Goal: Transaction & Acquisition: Purchase product/service

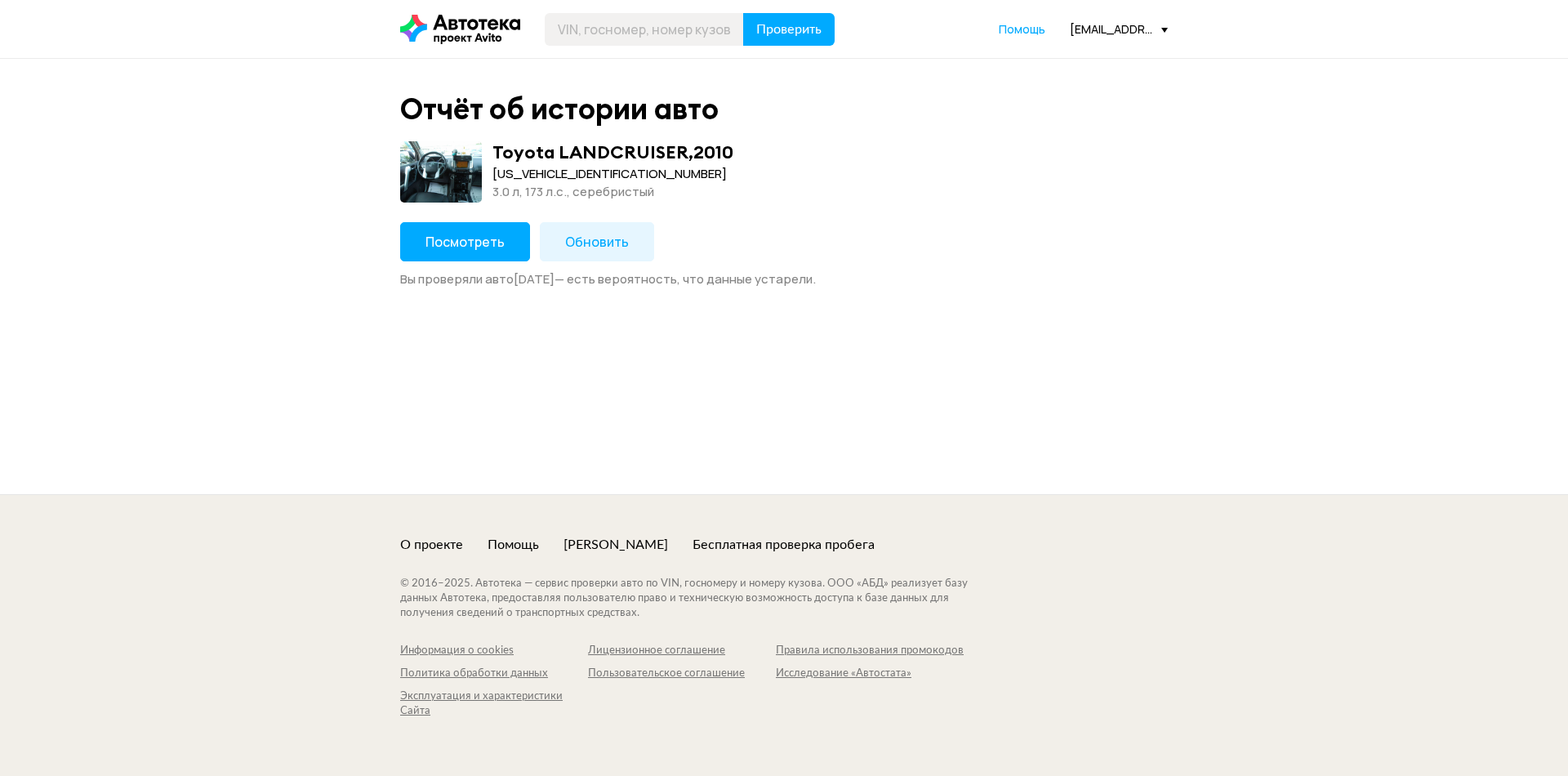
click at [591, 52] on header "Проверить Помощь [EMAIL_ADDRESS][DOMAIN_NAME]" at bounding box center [784, 29] width 1568 height 58
click at [593, 36] on input "text" at bounding box center [644, 29] width 200 height 33
type input "О361ТР58"
click at [817, 34] on span "Проверить" at bounding box center [789, 29] width 66 height 13
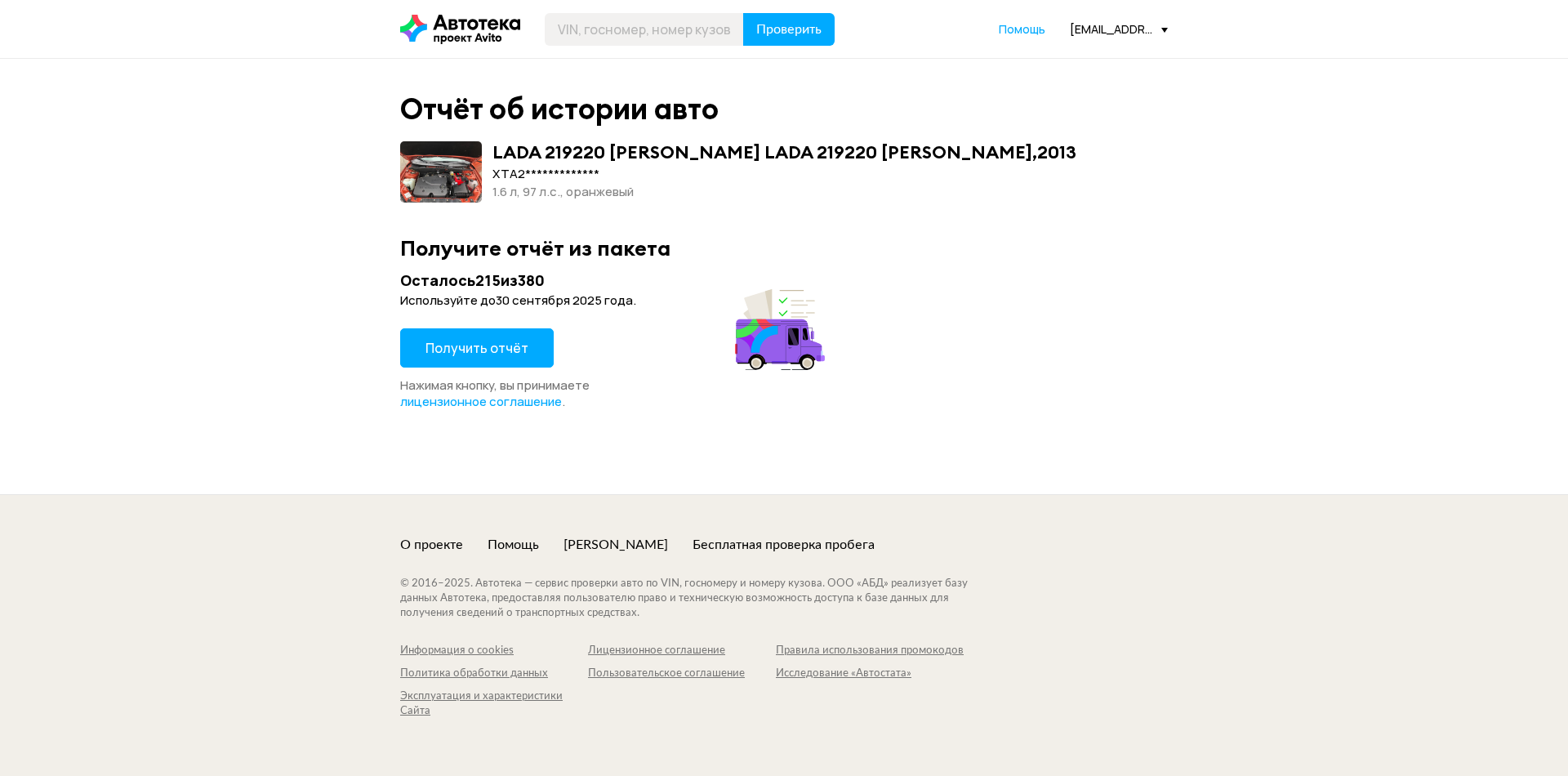
click at [512, 351] on span "Получить отчёт" at bounding box center [477, 348] width 103 height 18
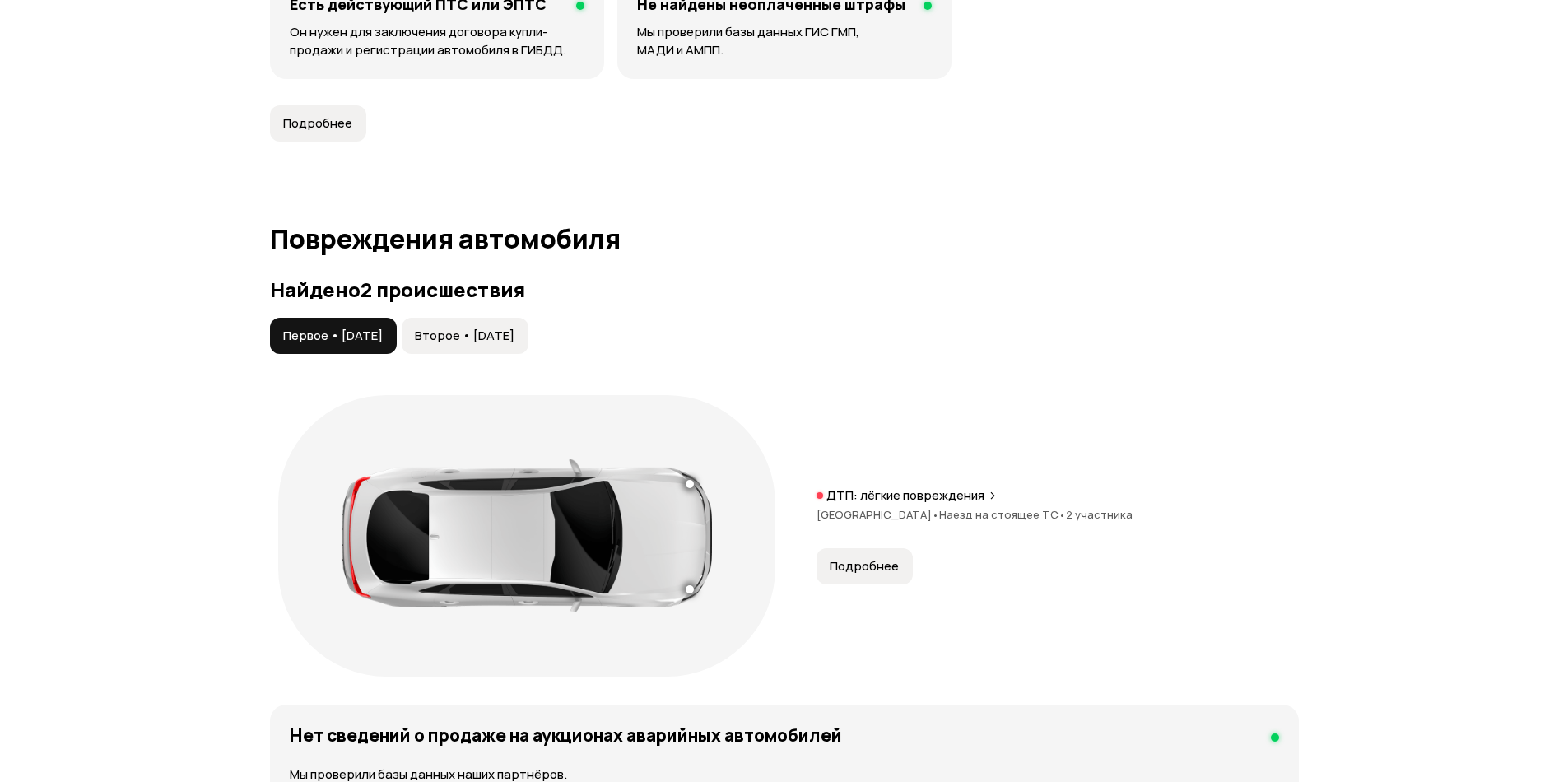
scroll to position [1563, 0]
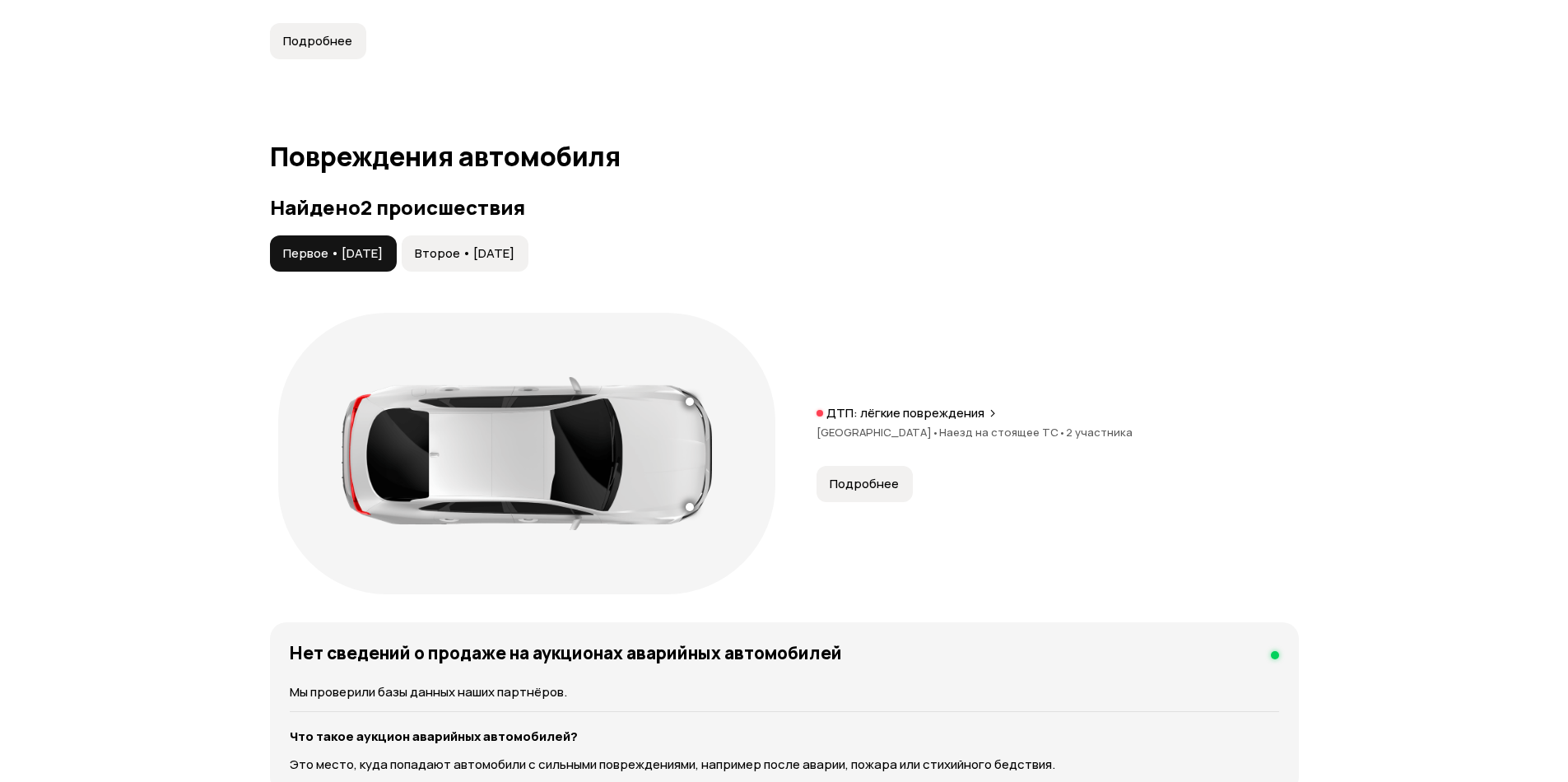
click at [870, 485] on span "Подробнее" at bounding box center [864, 484] width 69 height 17
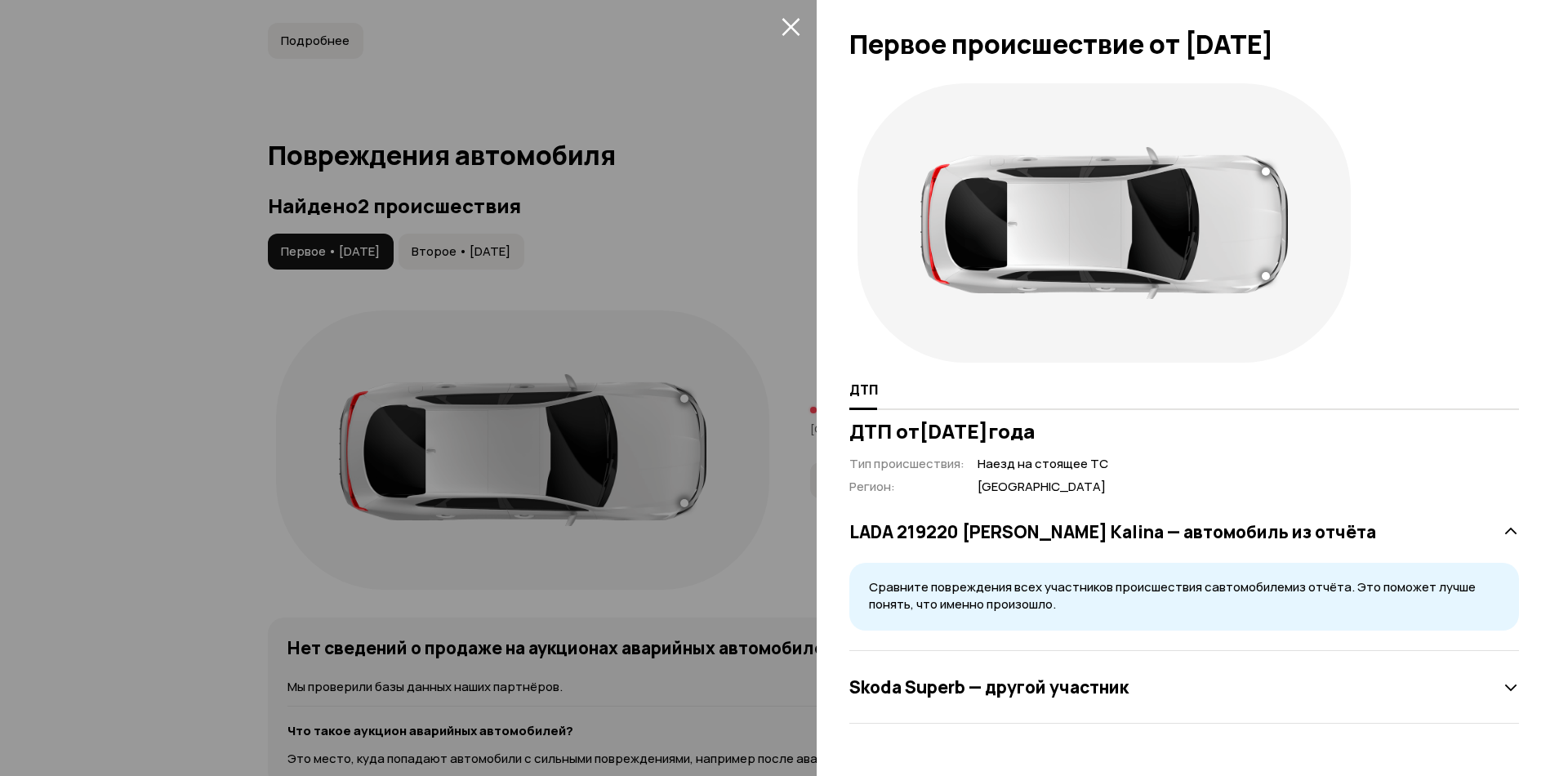
click at [797, 31] on icon "закрыть" at bounding box center [791, 26] width 19 height 19
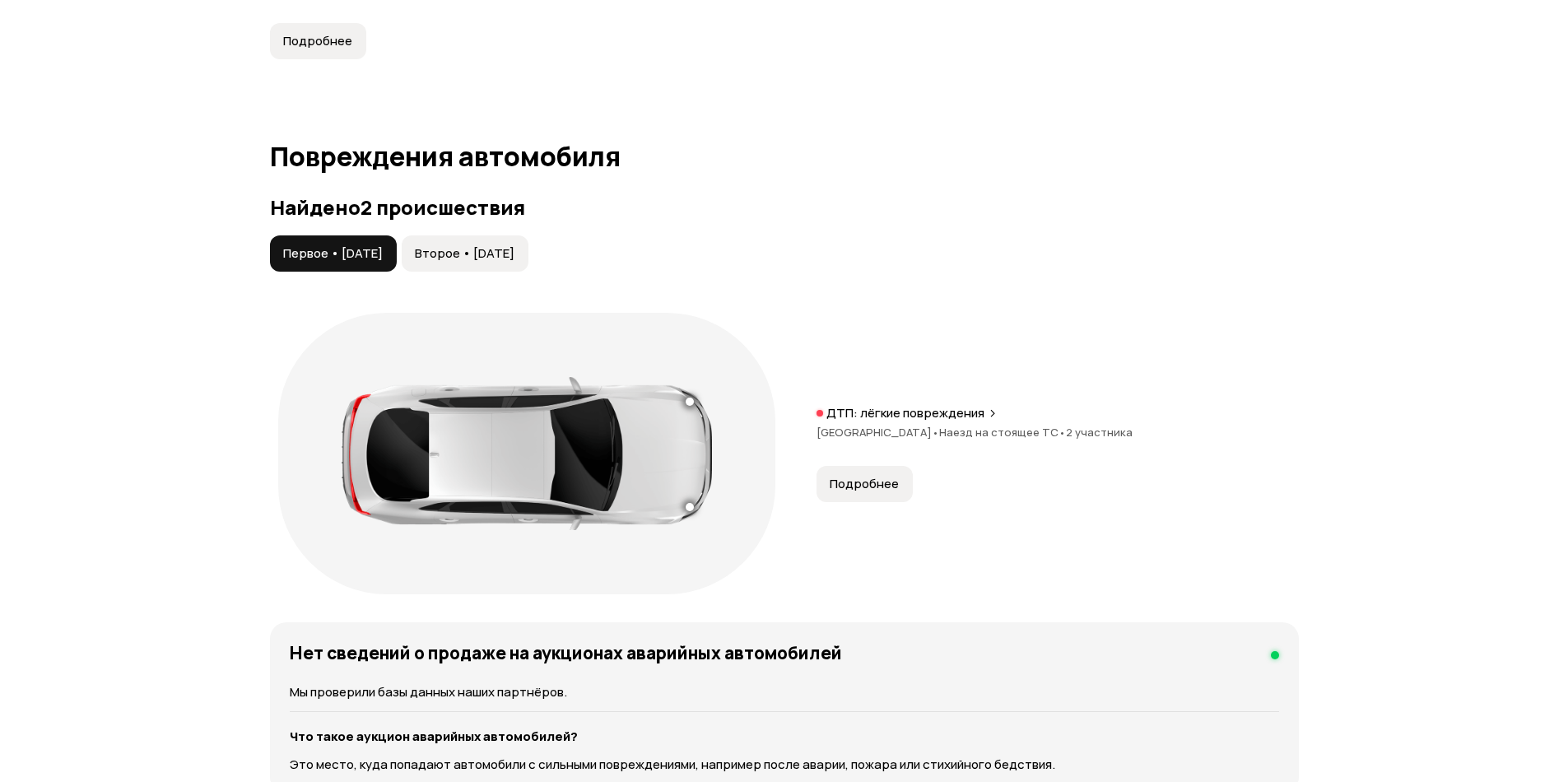
click at [501, 260] on span "Второе • [DATE]" at bounding box center [465, 253] width 99 height 17
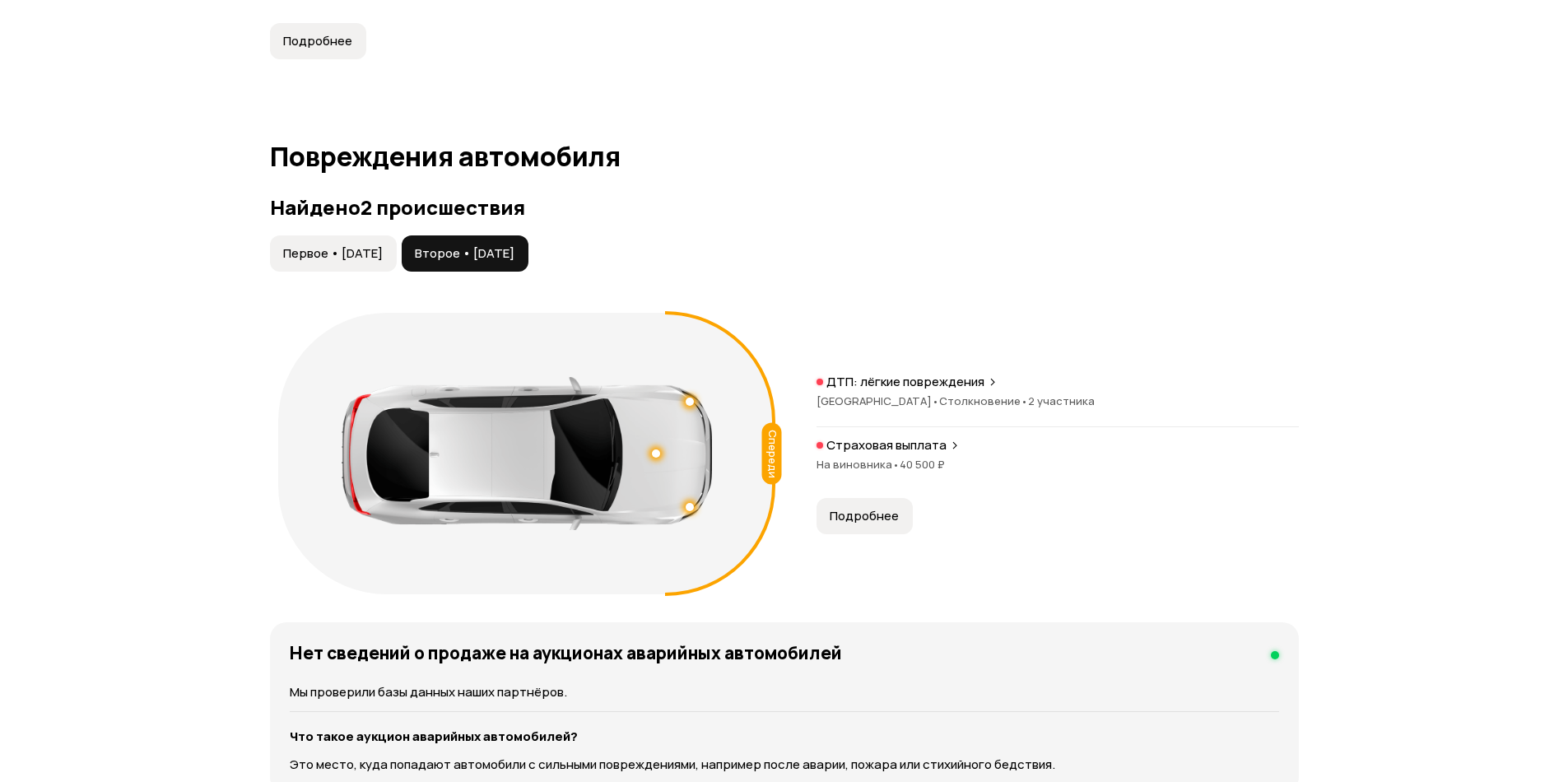
click at [332, 251] on span "Первое • [DATE]" at bounding box center [332, 253] width 99 height 17
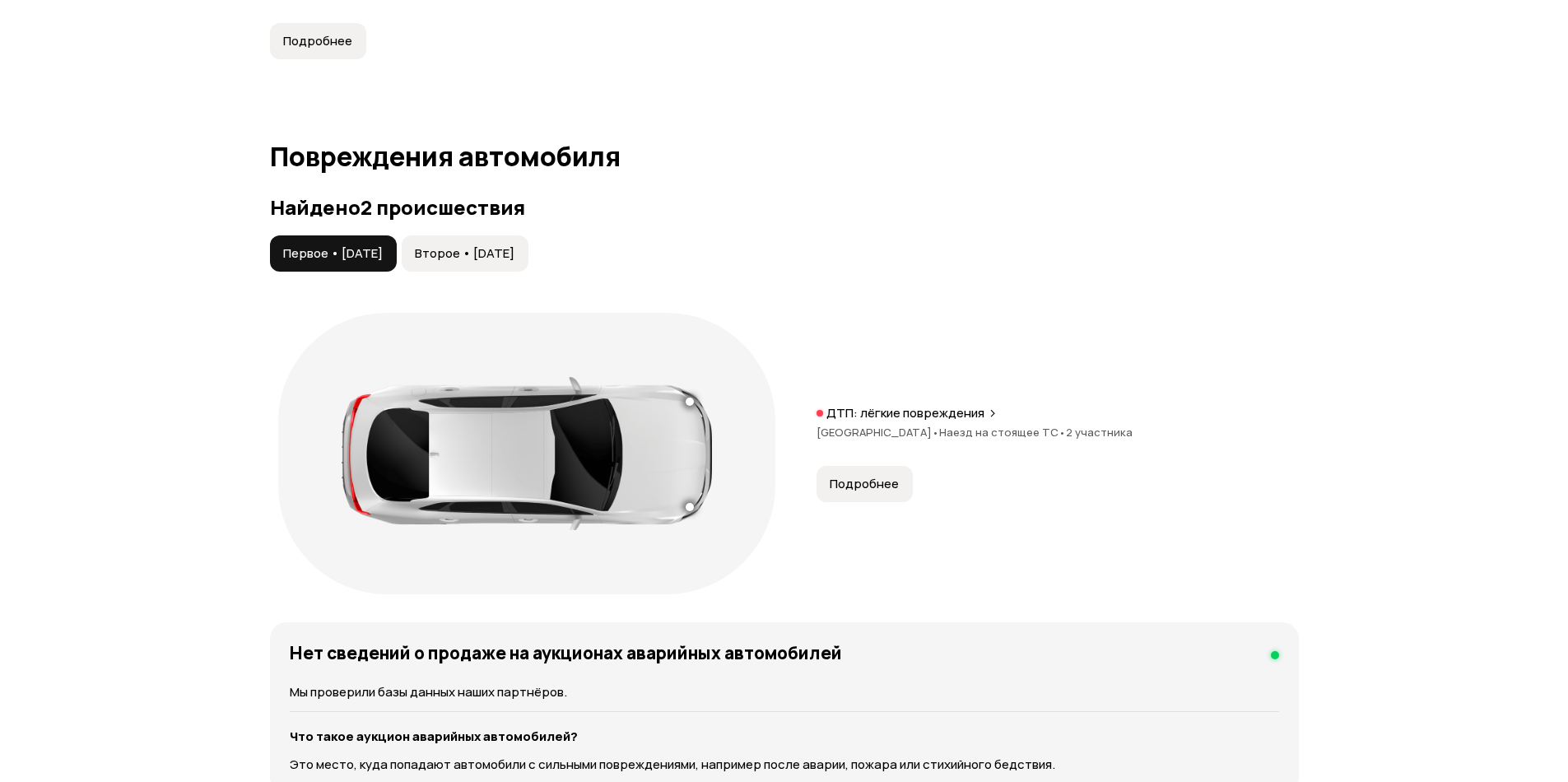
click at [514, 256] on span "Второе • [DATE]" at bounding box center [465, 253] width 99 height 17
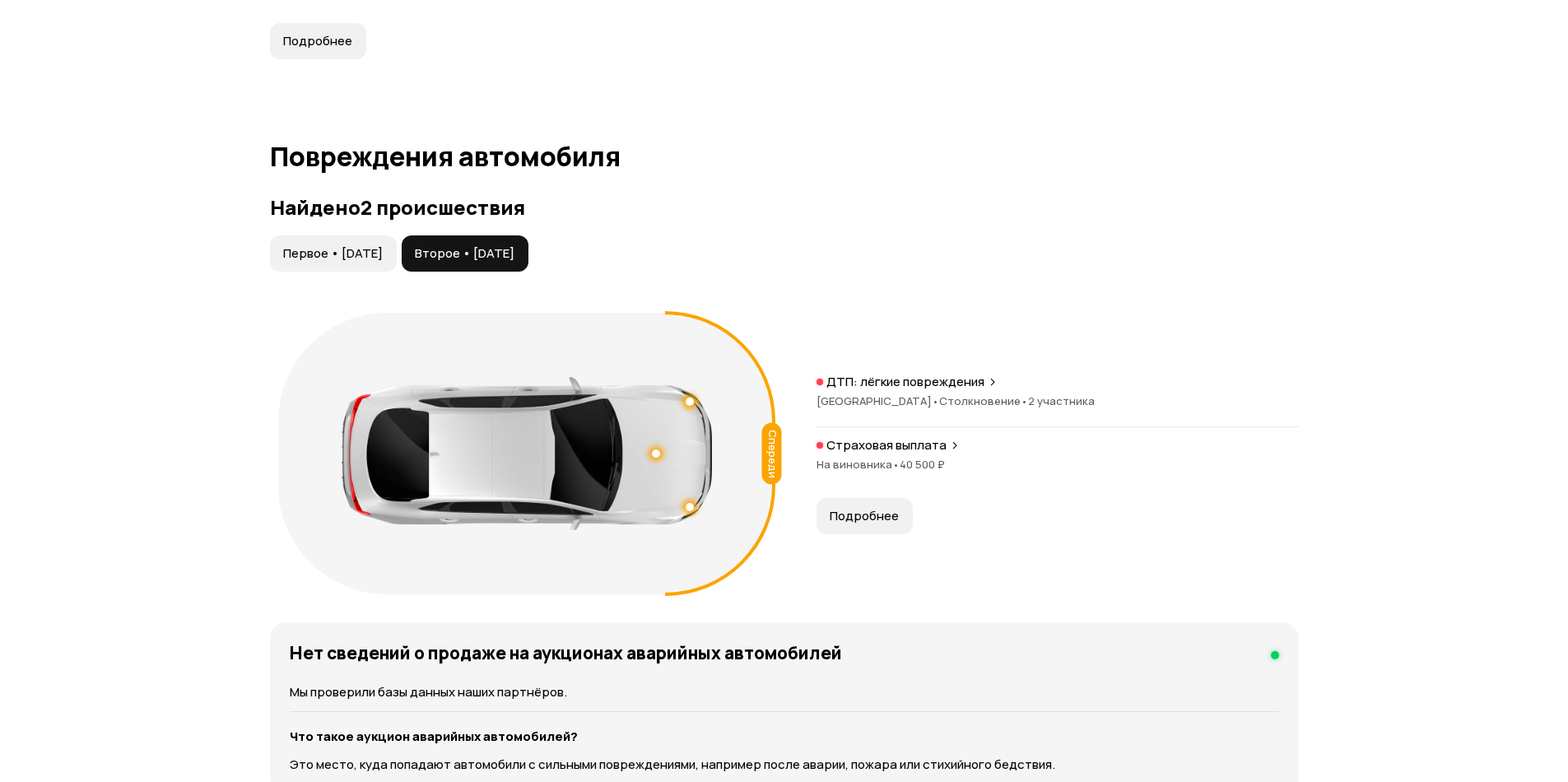
click at [864, 513] on span "Подробнее" at bounding box center [864, 516] width 69 height 17
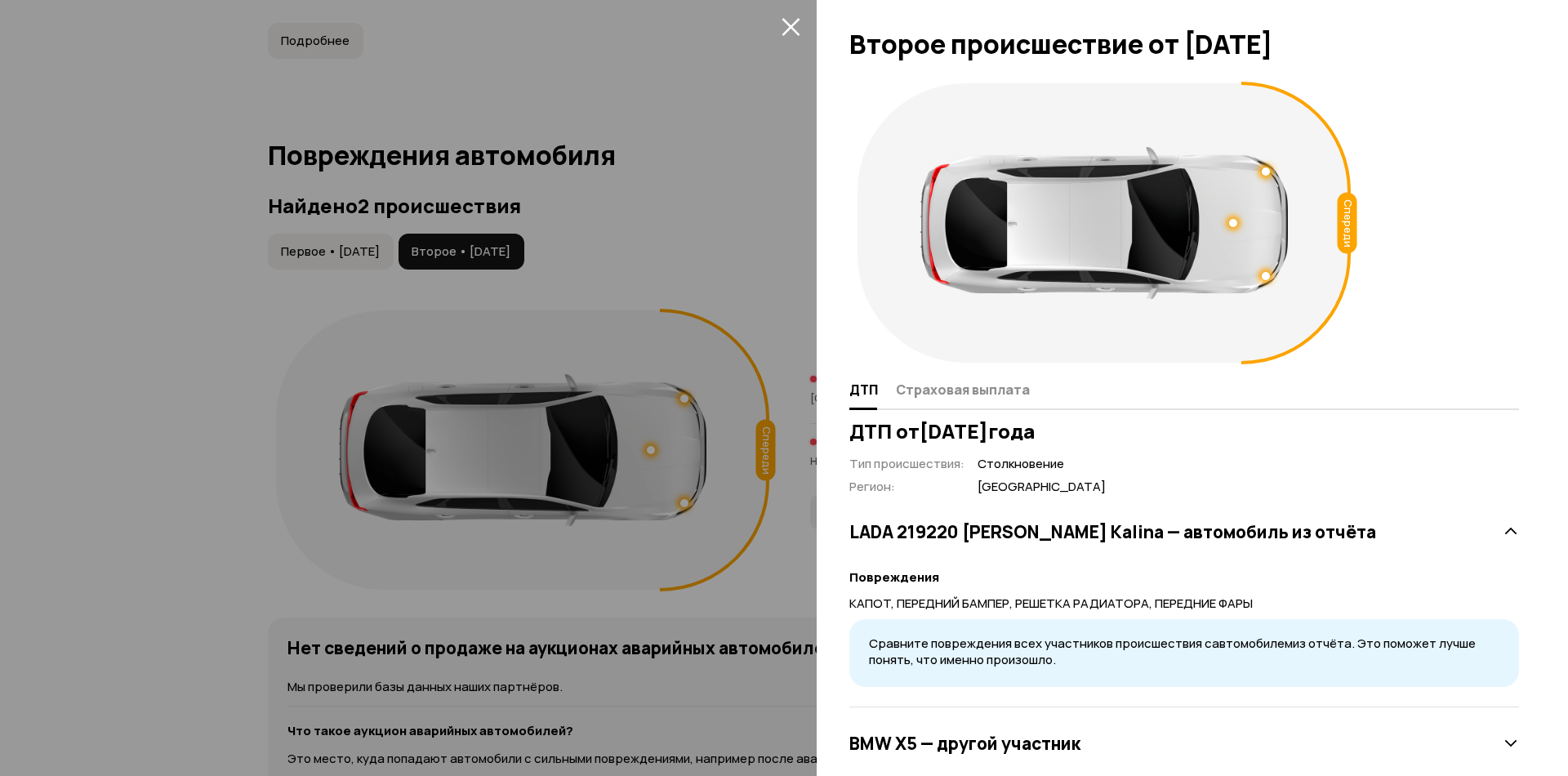
click at [674, 320] on div at bounding box center [784, 388] width 1568 height 776
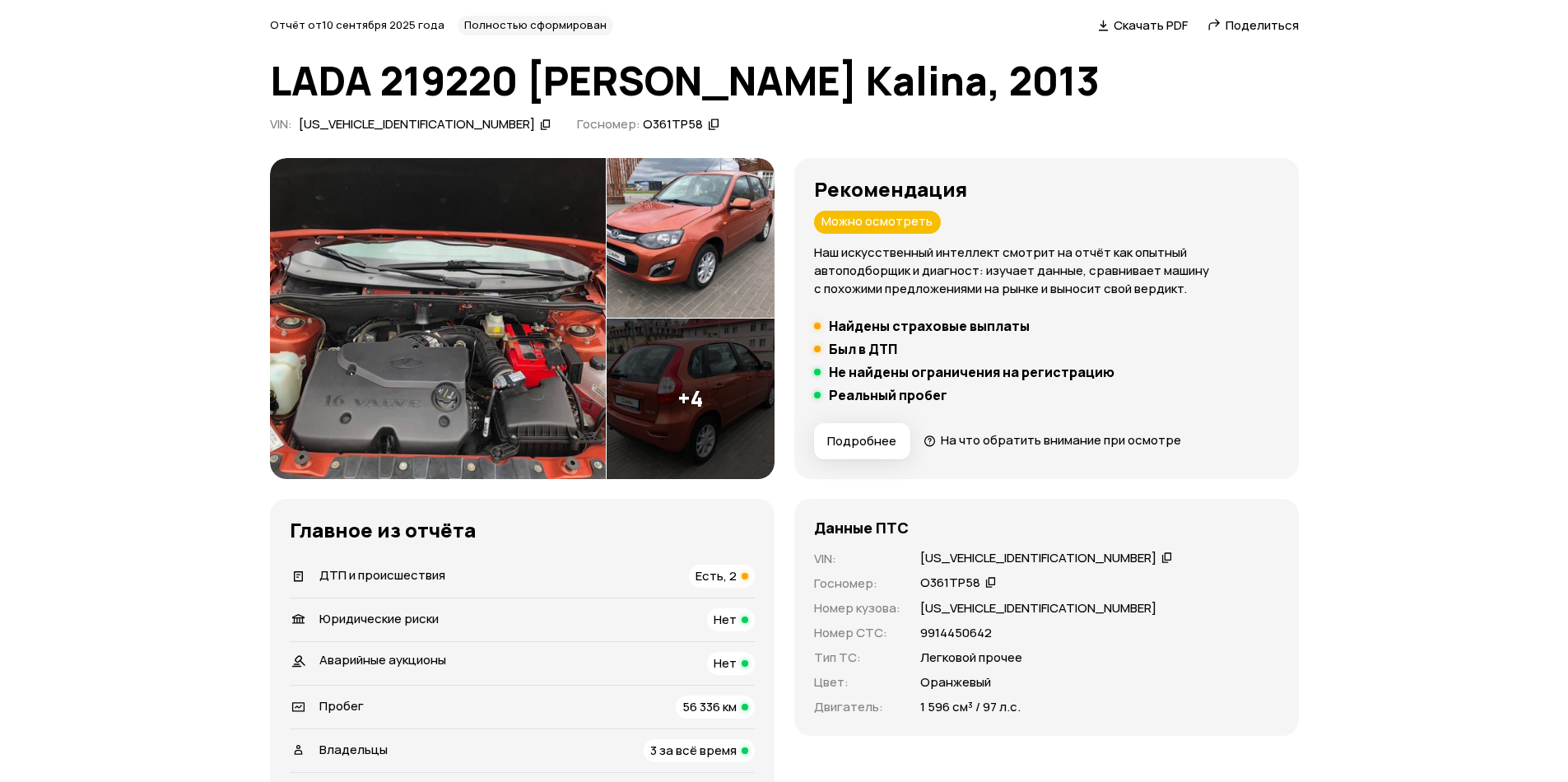
scroll to position [0, 0]
